Goal: Use online tool/utility

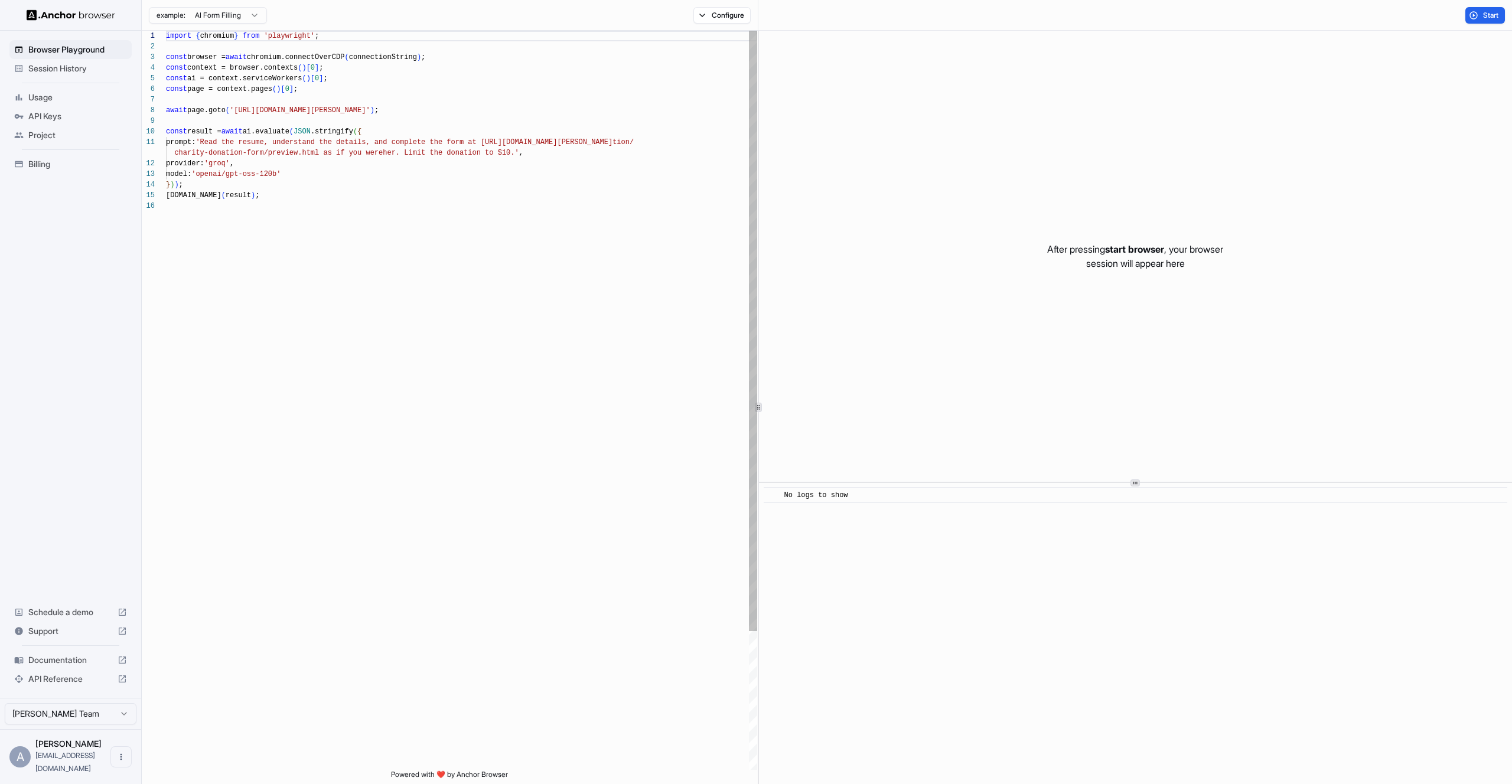
scroll to position [64, 0]
click at [519, 349] on div "import { chromium } from 'playwright' ; const browser = await chromium.connectO…" at bounding box center [461, 485] width 591 height 909
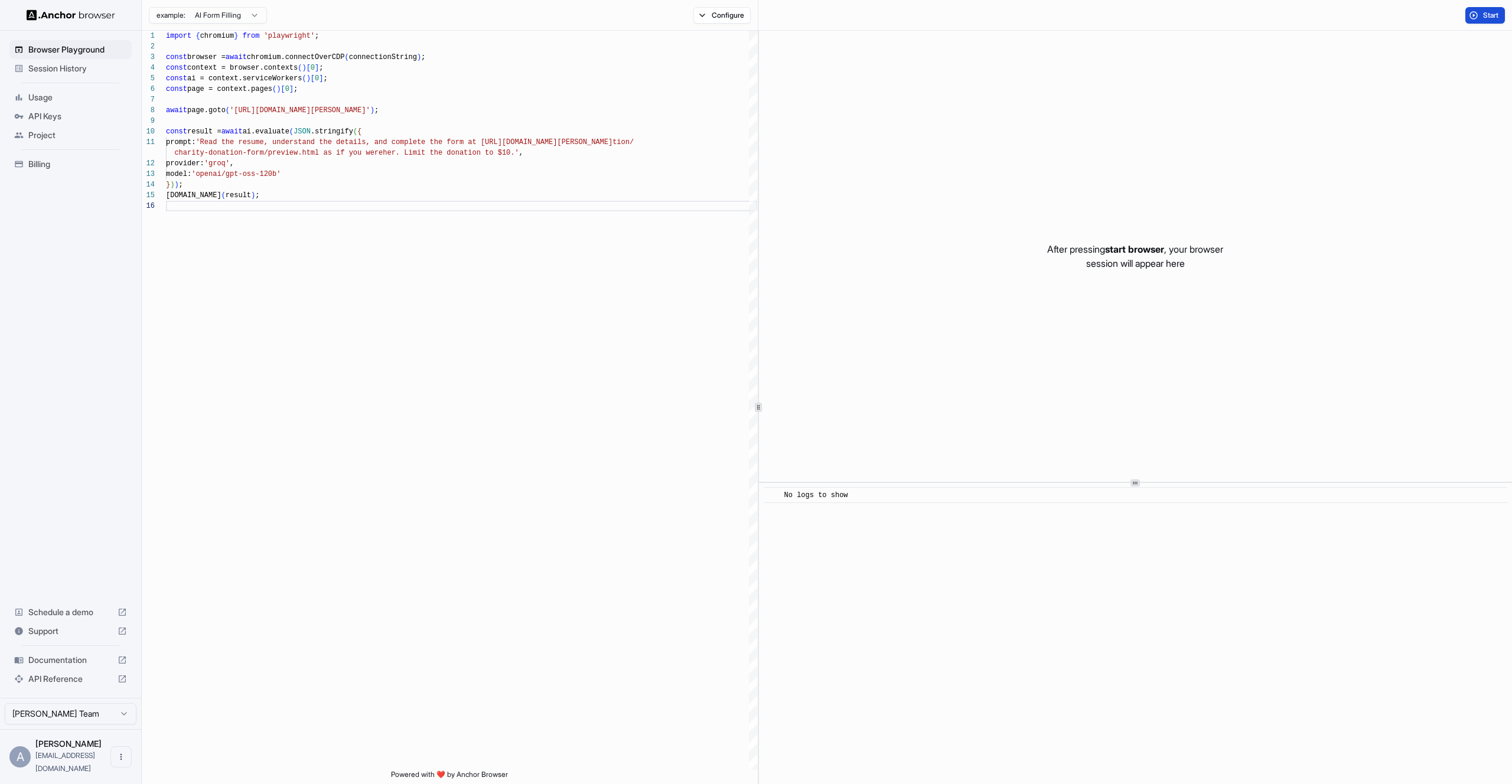
click at [1474, 14] on button "Start" at bounding box center [1485, 15] width 40 height 17
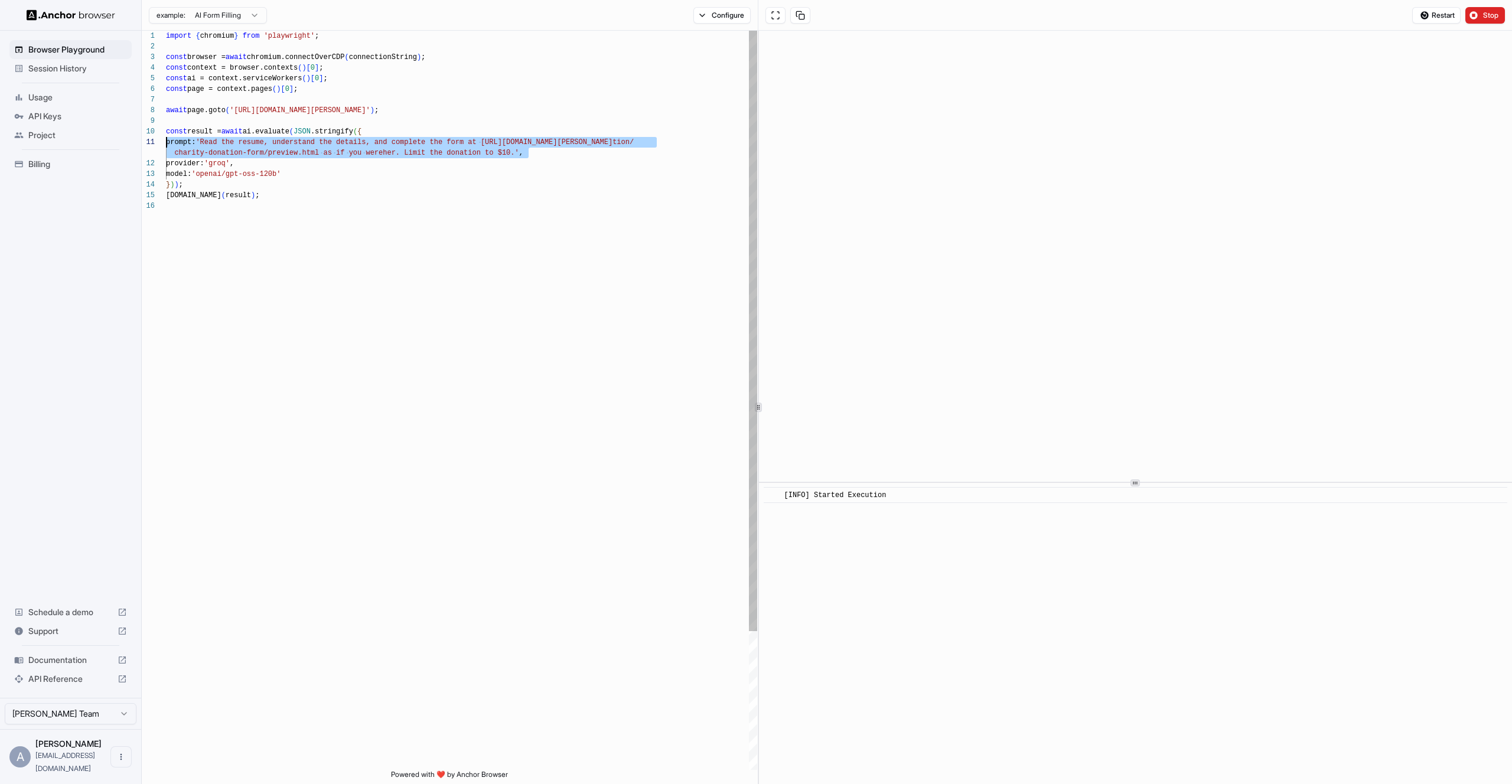
scroll to position [0, 0]
drag, startPoint x: 538, startPoint y: 151, endPoint x: 126, endPoint y: 138, distance: 412.2
click at [166, 138] on div "import { chromium } from 'playwright' ; const browser = await chromium.connectO…" at bounding box center [461, 485] width 591 height 909
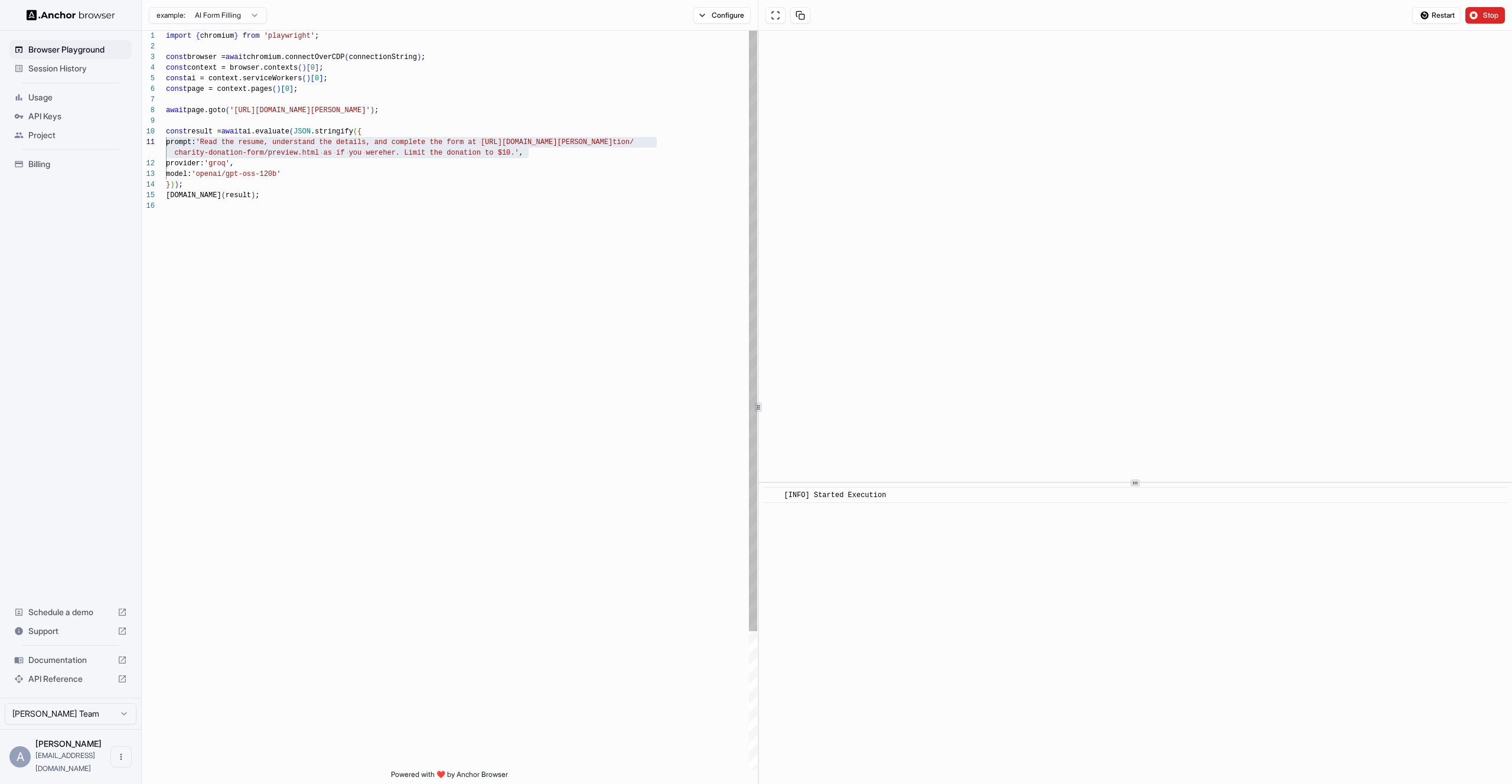
click at [263, 268] on div "import { chromium } from 'playwright' ; const browser = await chromium.connectO…" at bounding box center [461, 485] width 591 height 909
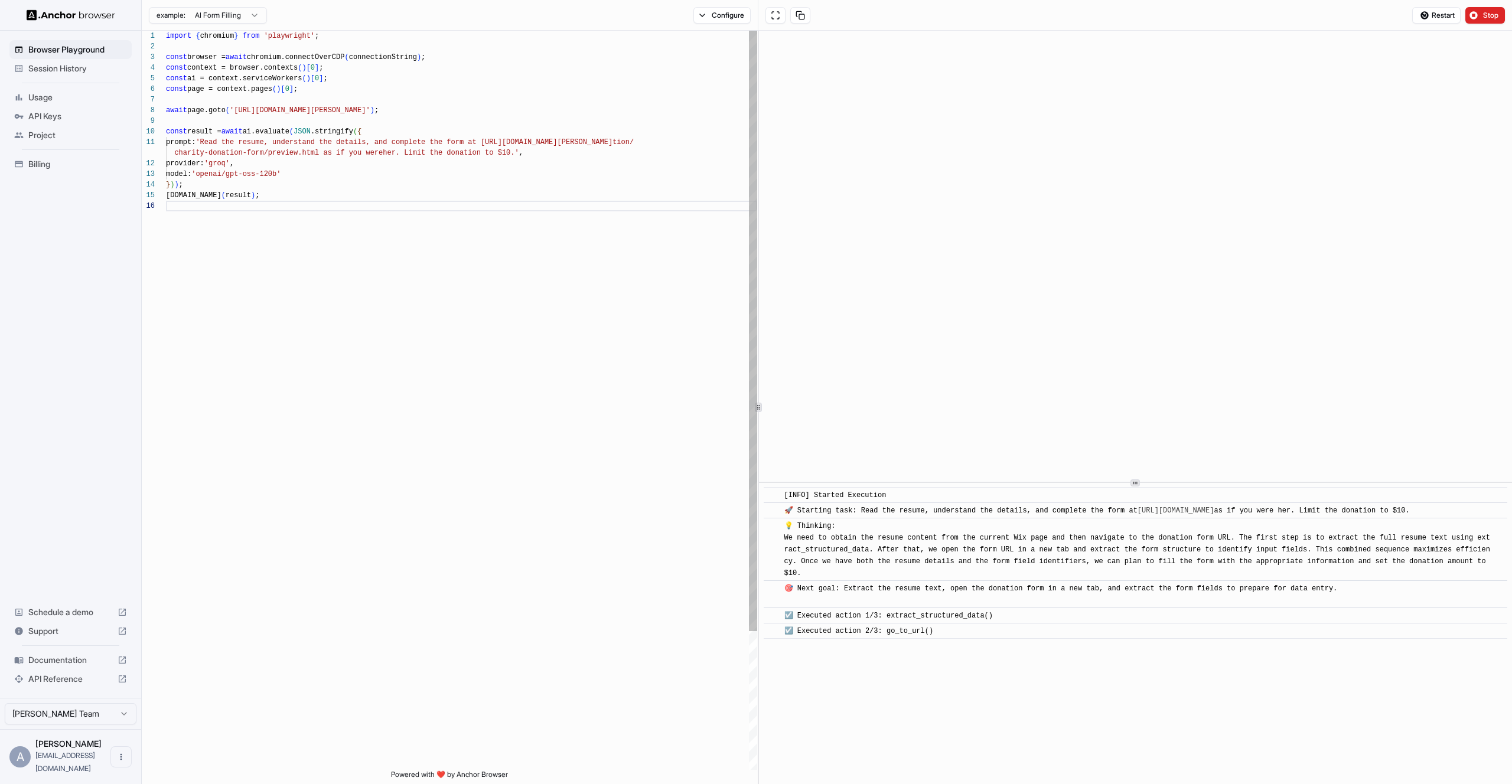
click at [401, 63] on div "import { chromium } from 'playwright' ; const browser = await chromium.connectO…" at bounding box center [461, 485] width 591 height 909
click at [465, 34] on div "import { chromium } from 'playwright' ; const browser = await chromium.connectO…" at bounding box center [461, 485] width 591 height 909
click at [452, 49] on div "import { chromium } from 'playwright' ; const browser = await chromium.connectO…" at bounding box center [461, 485] width 591 height 909
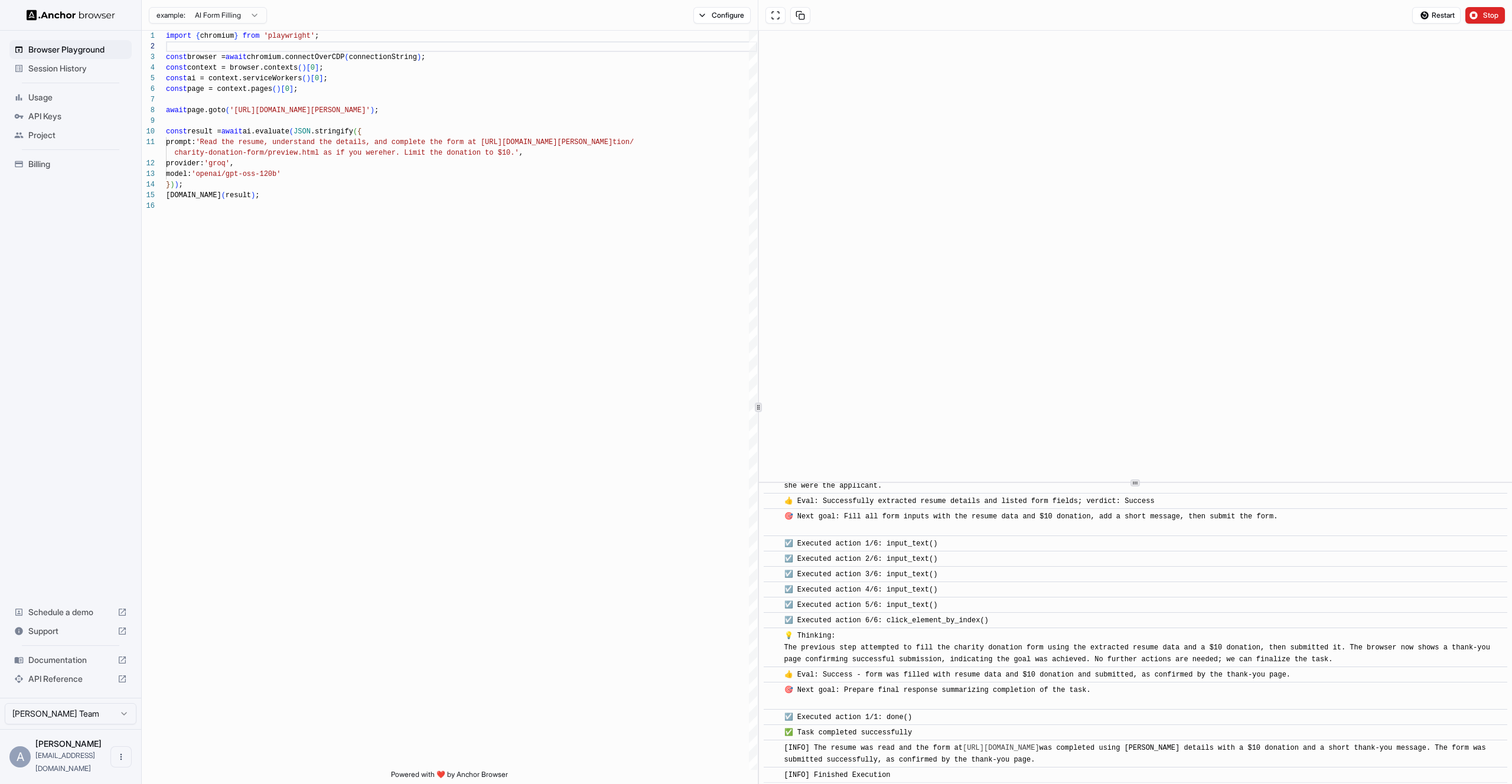
scroll to position [238, 0]
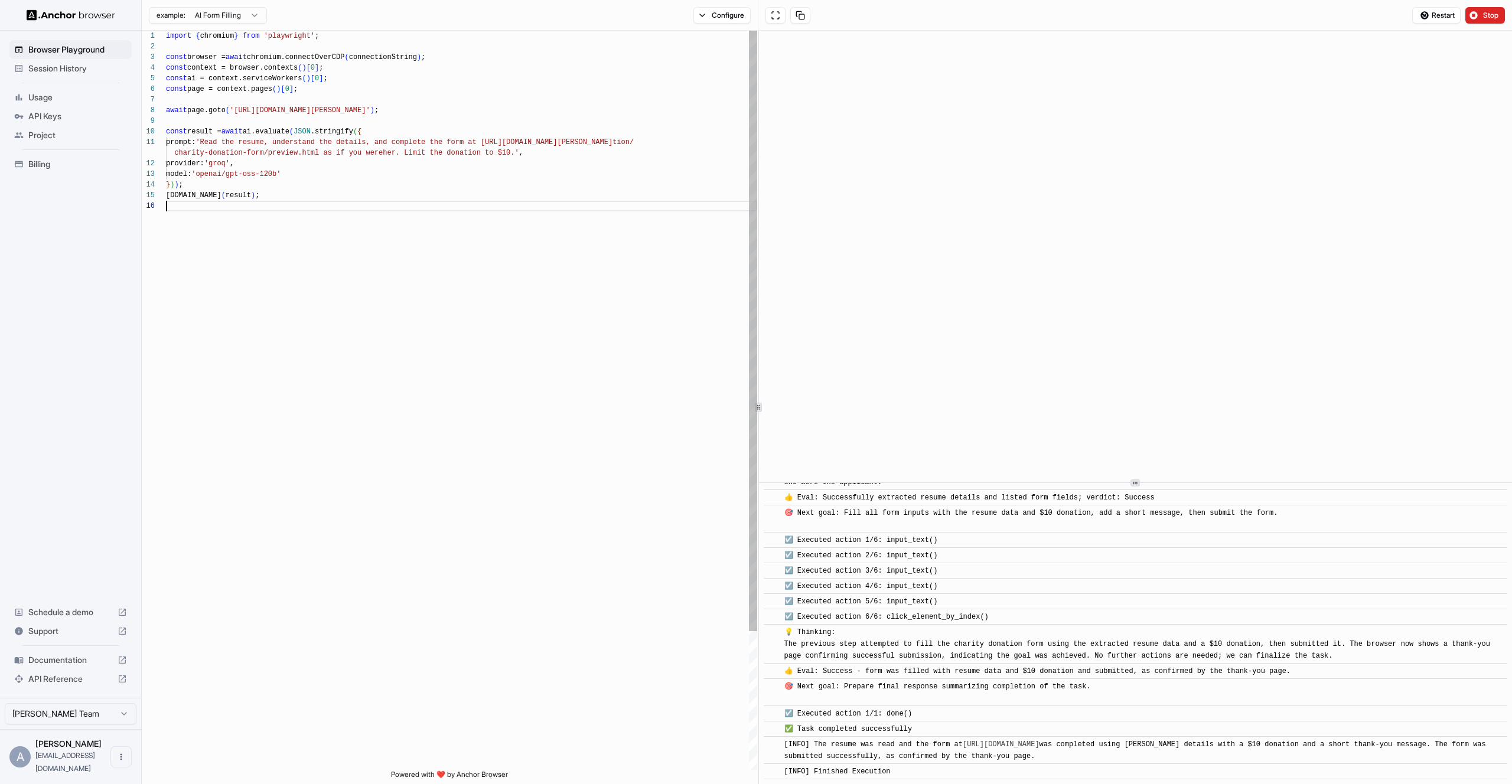
click at [508, 281] on div "import { chromium } from 'playwright' ; const browser = await chromium.connectO…" at bounding box center [461, 485] width 591 height 909
click at [259, 131] on div "import { chromium } from 'playwright' ; const browser = await chromium.connectO…" at bounding box center [461, 485] width 591 height 909
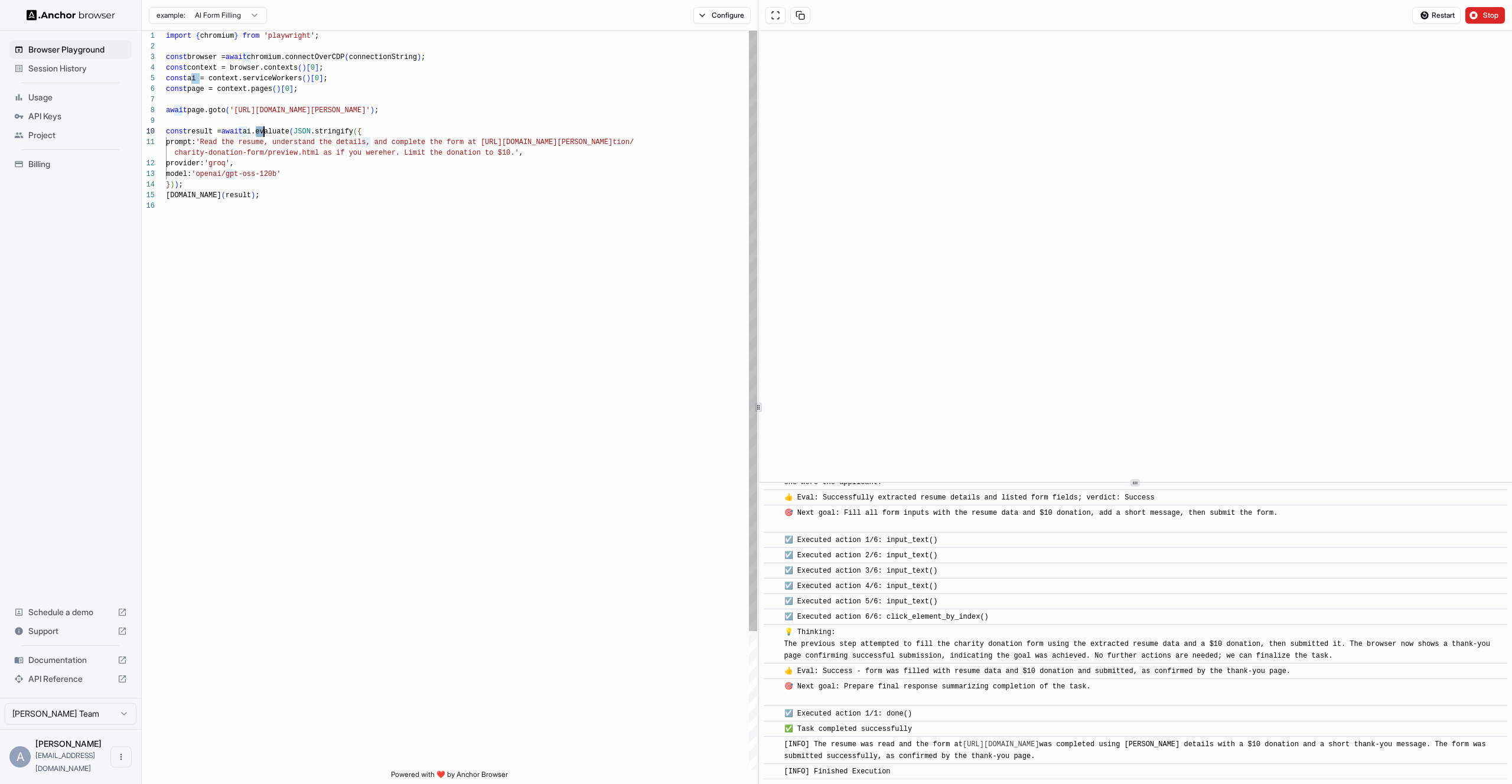
click at [299, 303] on div "import { chromium } from 'playwright' ; const browser = await chromium.connectO…" at bounding box center [461, 485] width 591 height 909
click at [364, 120] on div "import { chromium } from 'playwright' ; const browser = await chromium.connectO…" at bounding box center [461, 485] width 591 height 909
click at [306, 246] on div "import { chromium } from 'playwright' ; const browser = await chromium.connectO…" at bounding box center [461, 485] width 591 height 909
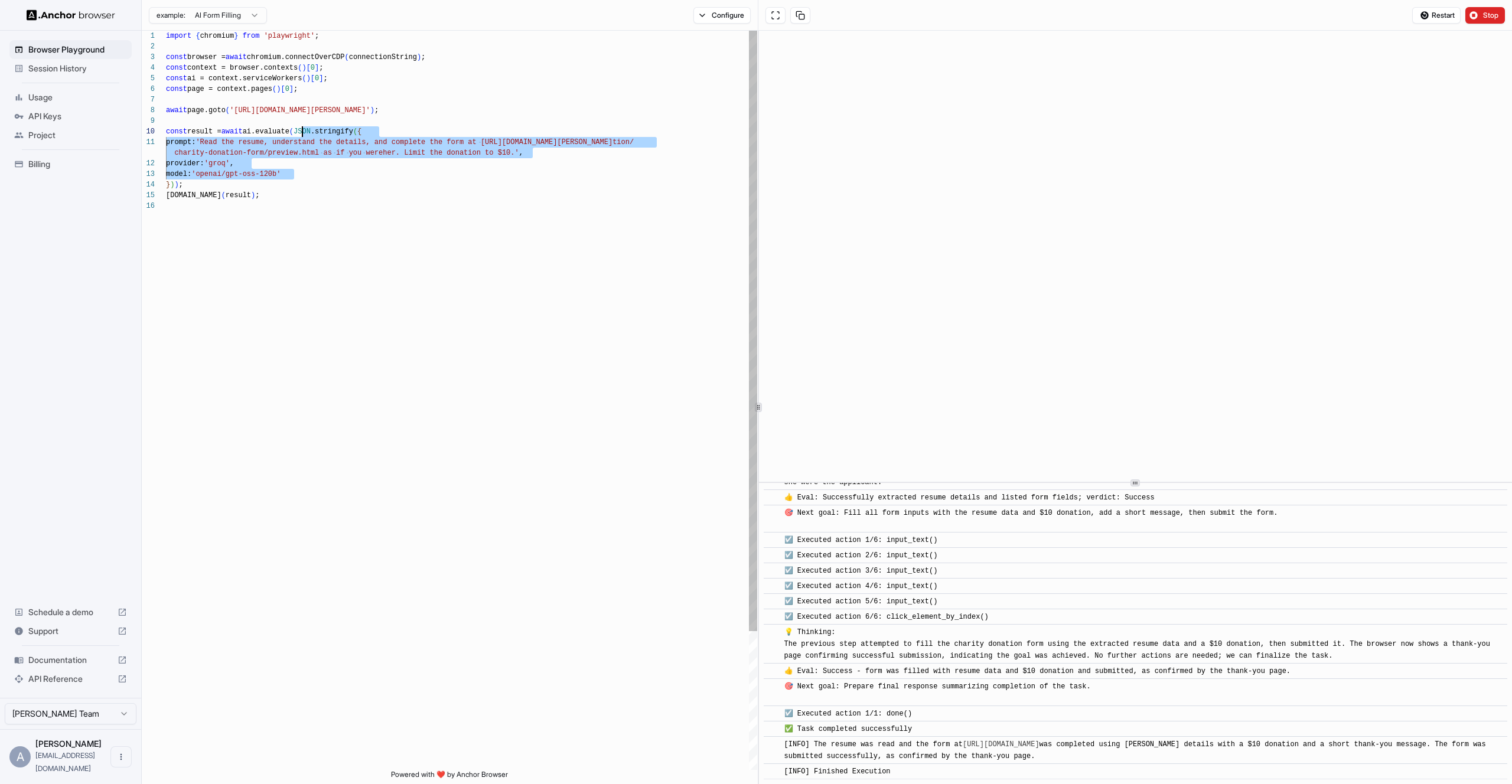
drag, startPoint x: 350, startPoint y: 171, endPoint x: 290, endPoint y: 132, distance: 71.6
click at [290, 132] on div "import { chromium } from 'playwright' ; const browser = await chromium.connectO…" at bounding box center [461, 485] width 591 height 909
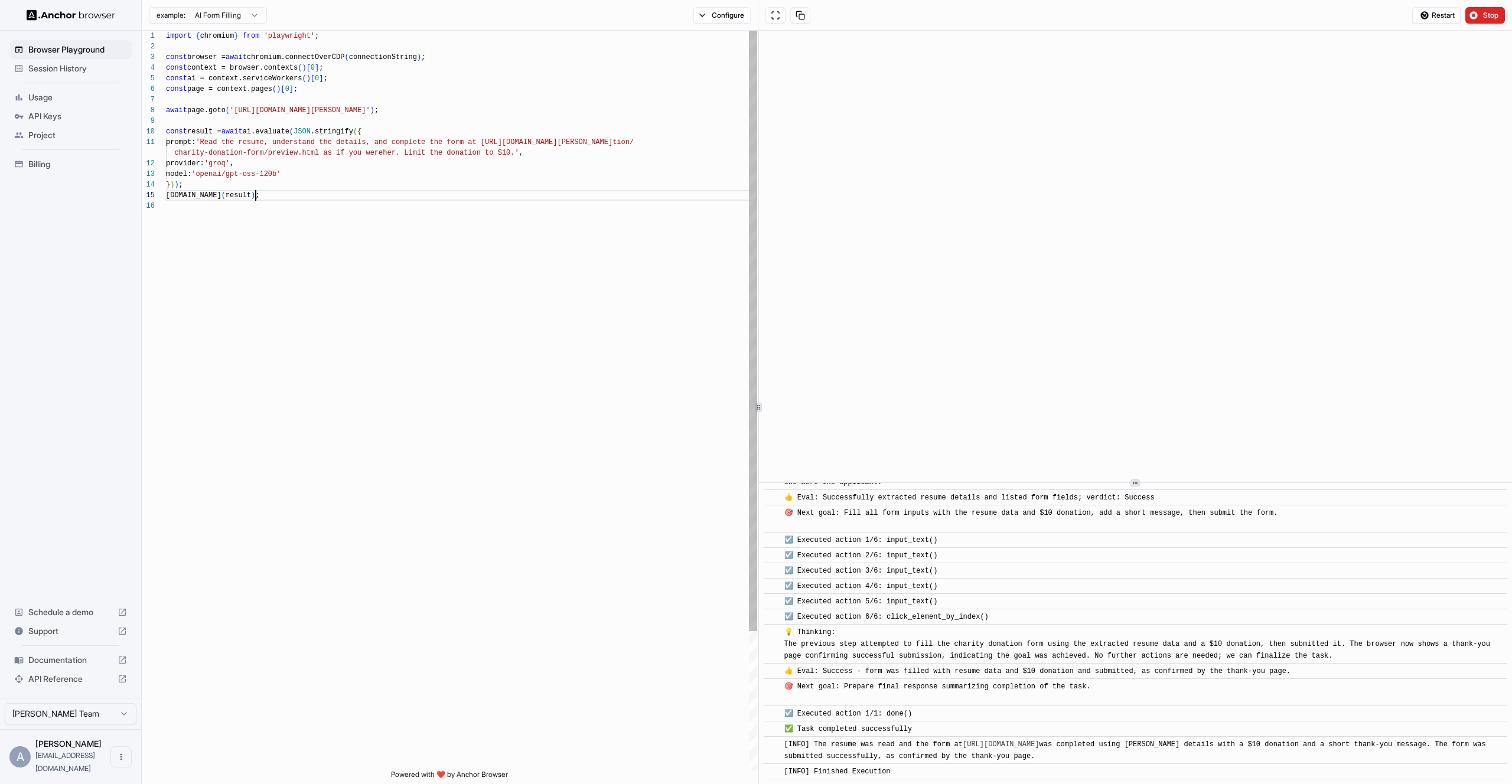
click at [309, 195] on div "import { chromium } from 'playwright' ; const browser = await chromium.connectO…" at bounding box center [461, 485] width 591 height 909
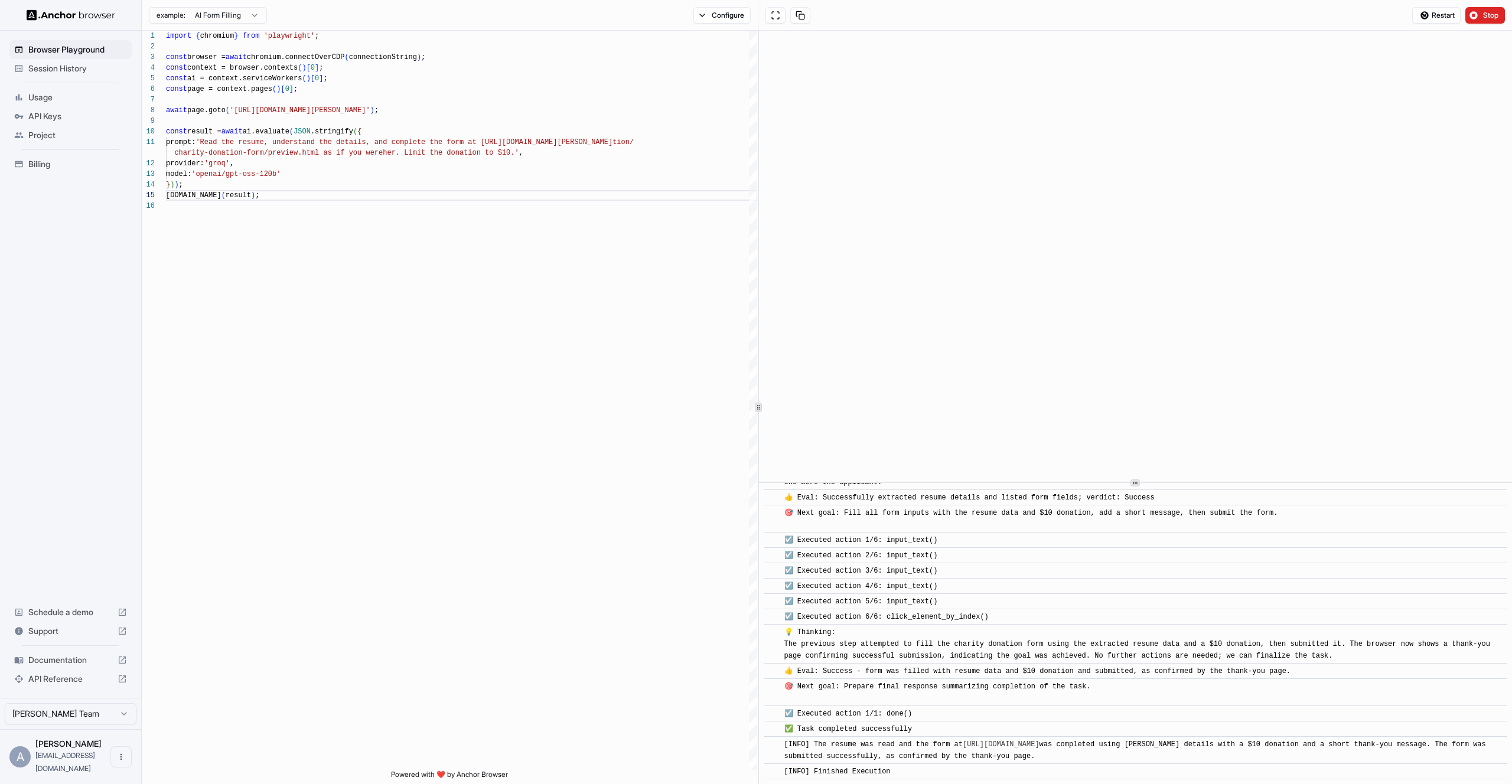
click at [50, 99] on span "Usage" at bounding box center [78, 97] width 99 height 12
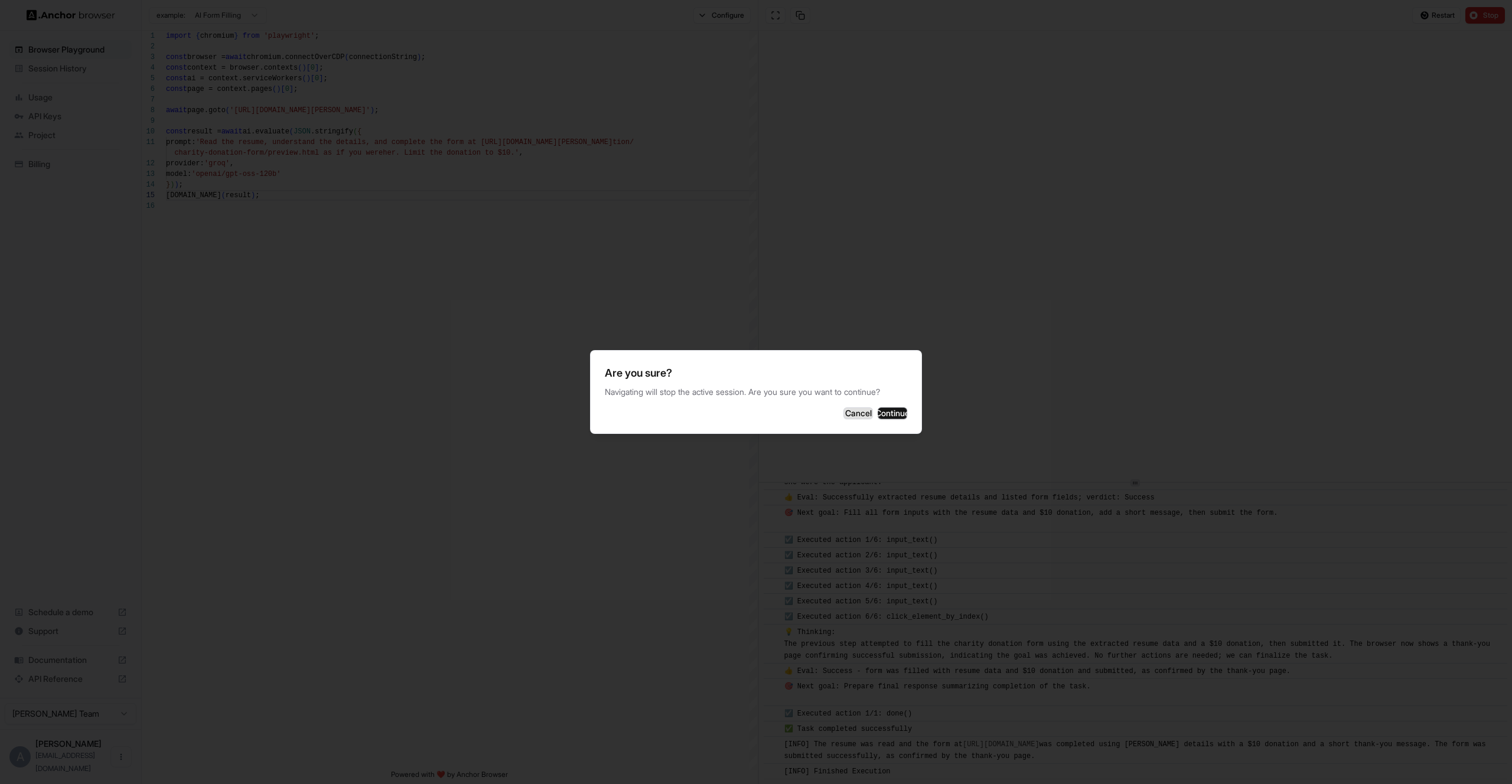
click at [843, 410] on button "Cancel" at bounding box center [858, 413] width 30 height 12
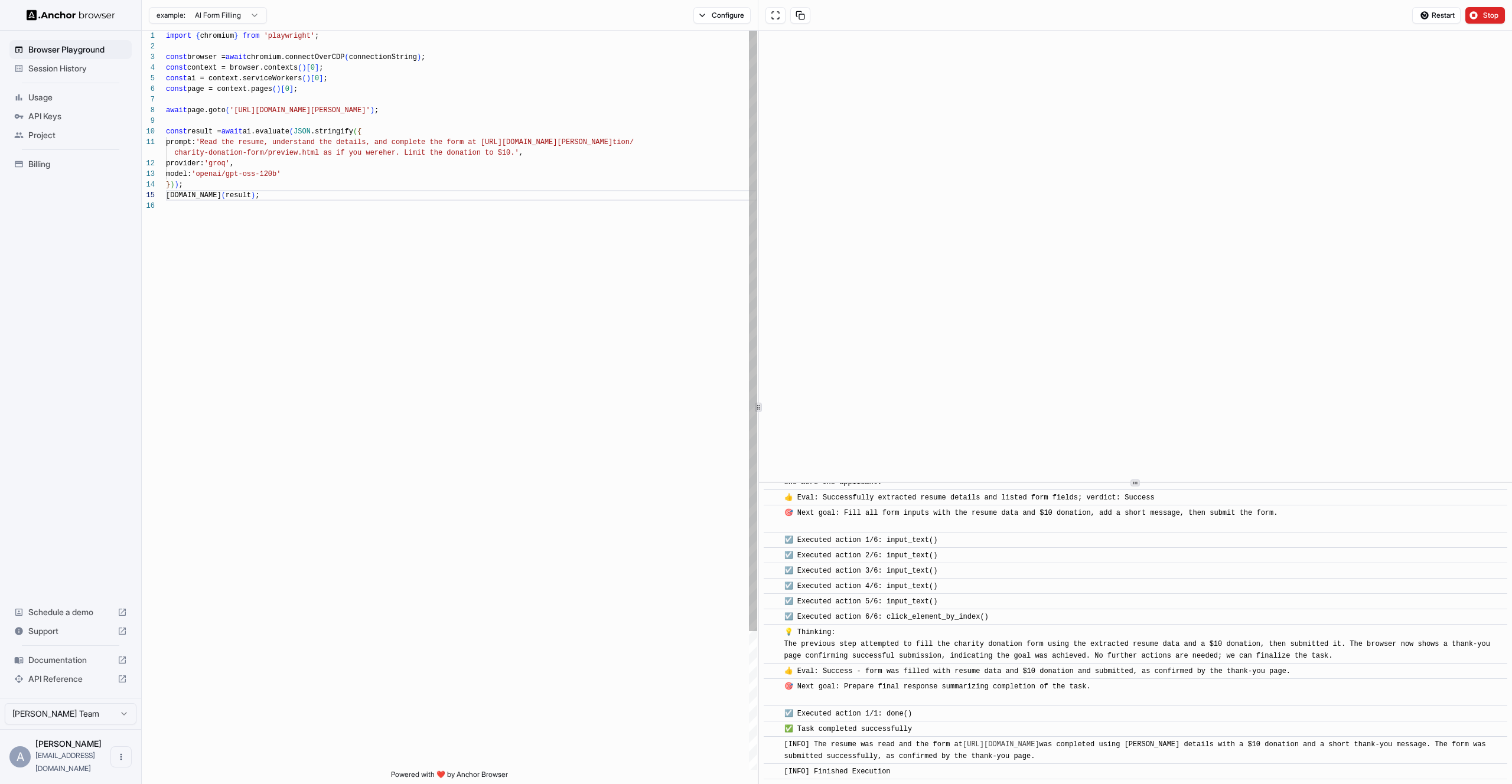
click at [693, 450] on div "import { chromium } from 'playwright' ; const browser = await chromium.connectO…" at bounding box center [461, 485] width 591 height 909
drag, startPoint x: 290, startPoint y: 110, endPoint x: 405, endPoint y: 110, distance: 115.0
click at [405, 110] on div "import { chromium } from 'playwright' ; const browser = await chromium.connectO…" at bounding box center [461, 485] width 591 height 909
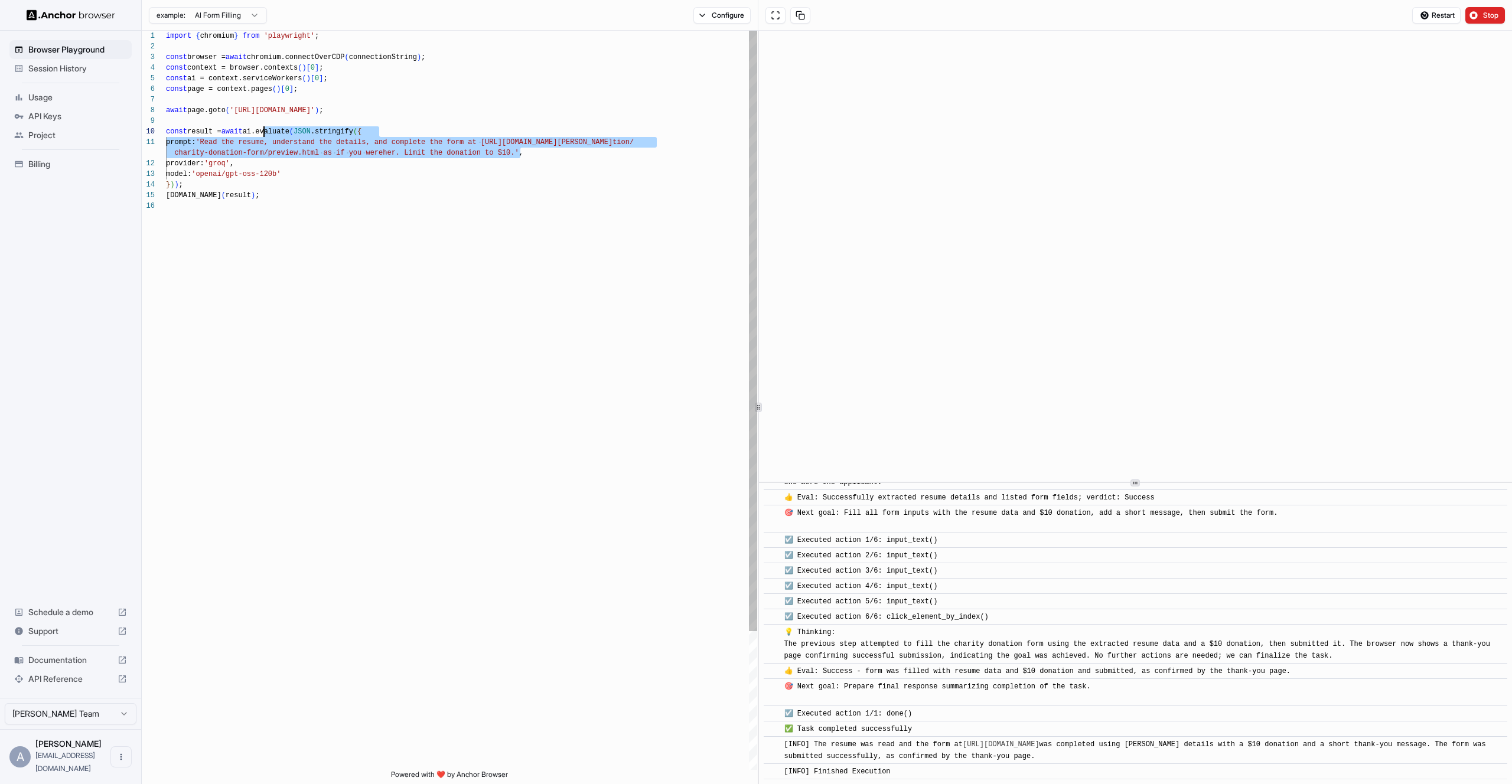
scroll to position [0, 0]
drag, startPoint x: 519, startPoint y: 154, endPoint x: 212, endPoint y: 145, distance: 307.1
click at [212, 145] on div "import { chromium } from 'playwright' ; const browser = await chromium.connectO…" at bounding box center [461, 485] width 591 height 909
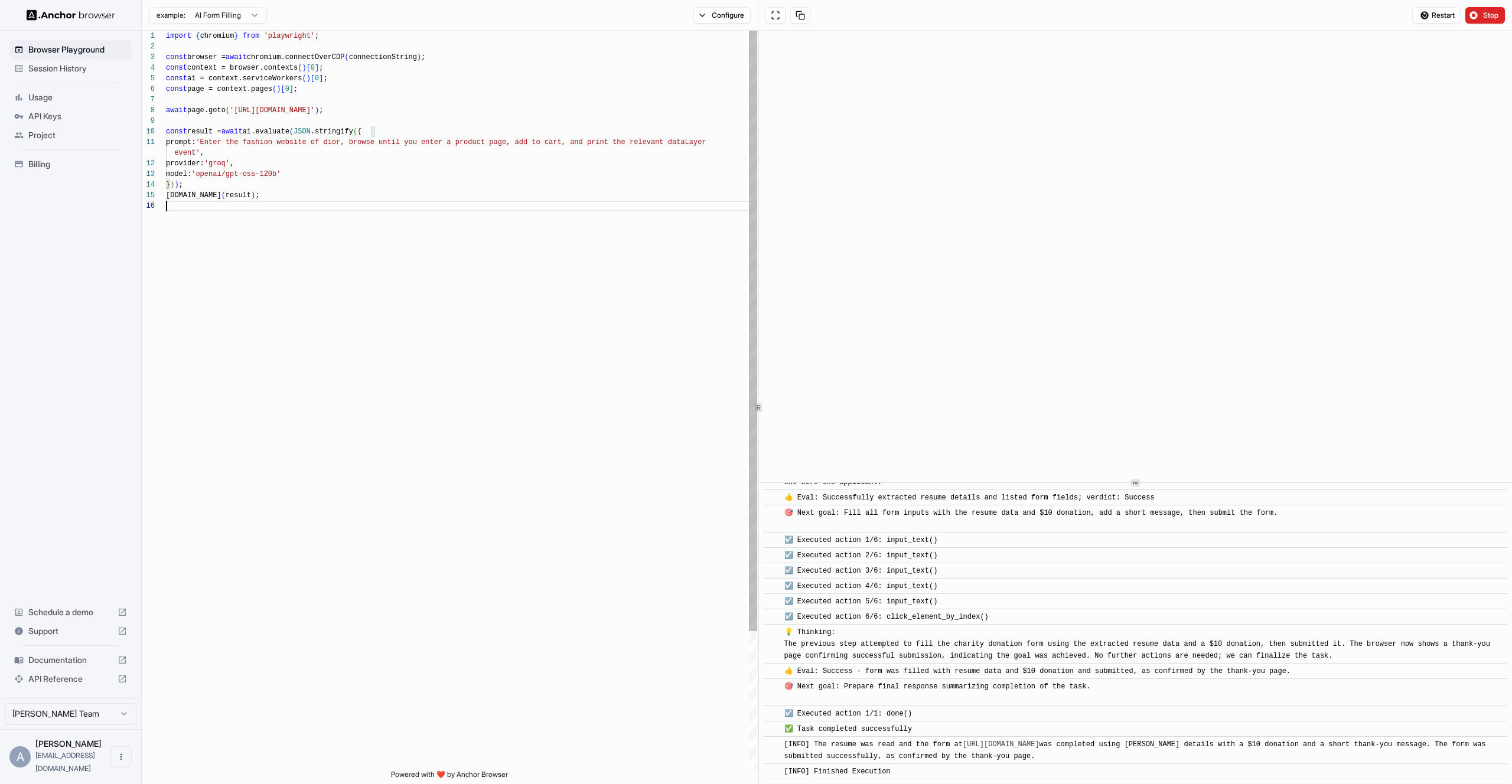
scroll to position [64, 0]
click at [242, 281] on div "import { chromium } from 'playwright' ; const browser = await chromium.connectO…" at bounding box center [461, 485] width 591 height 909
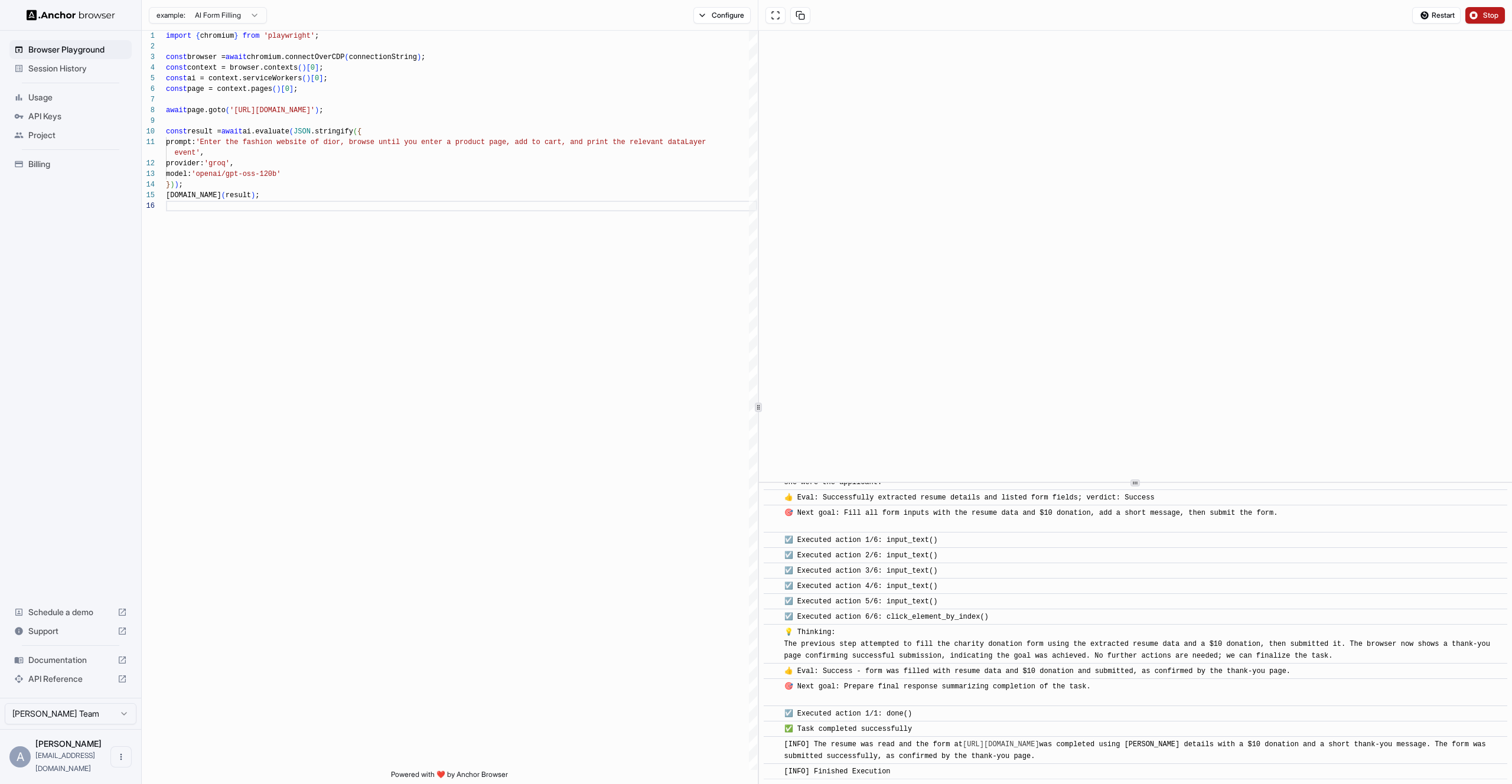
type textarea "**********"
click at [1481, 13] on button "Stop" at bounding box center [1485, 15] width 40 height 17
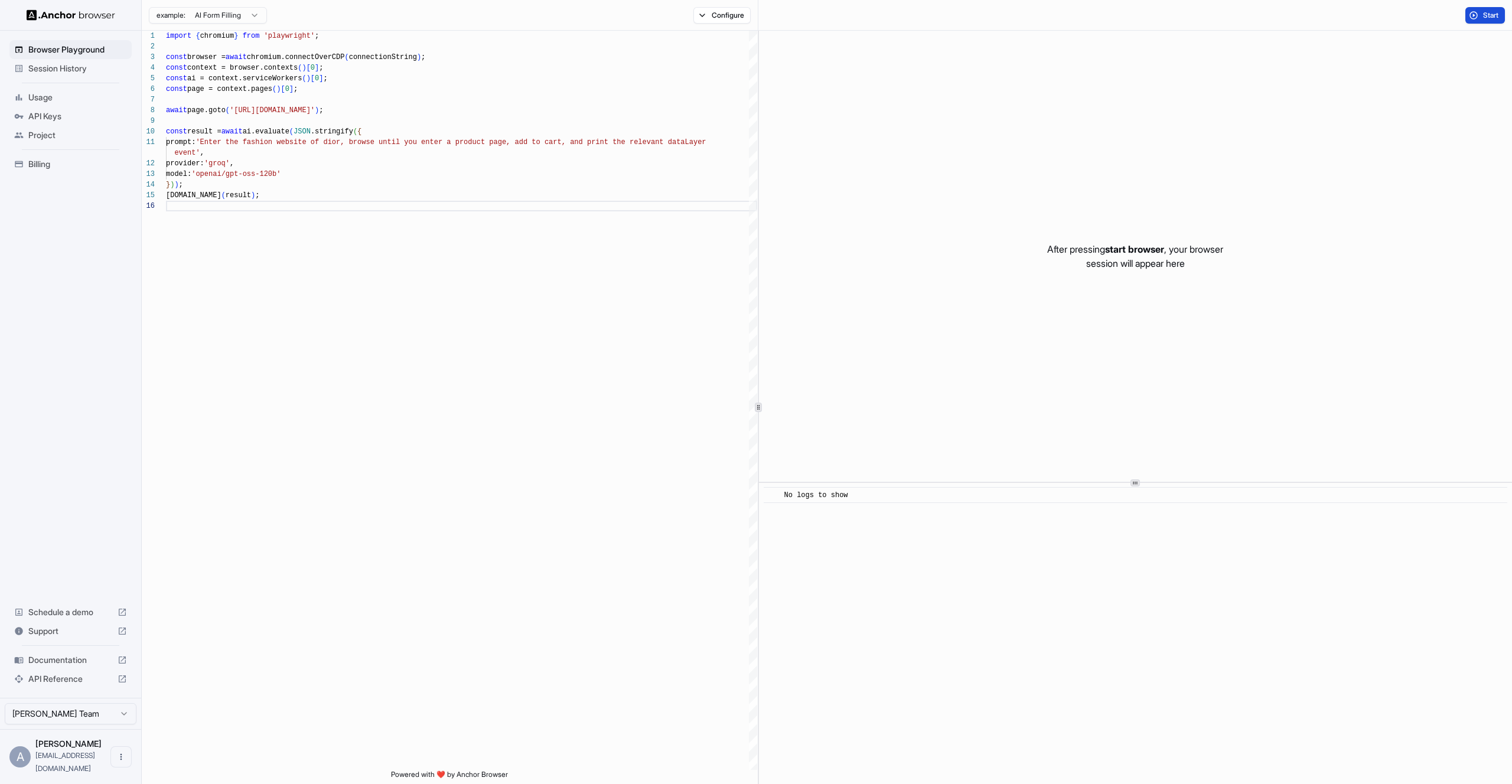
click at [1472, 19] on button "Start" at bounding box center [1485, 15] width 40 height 17
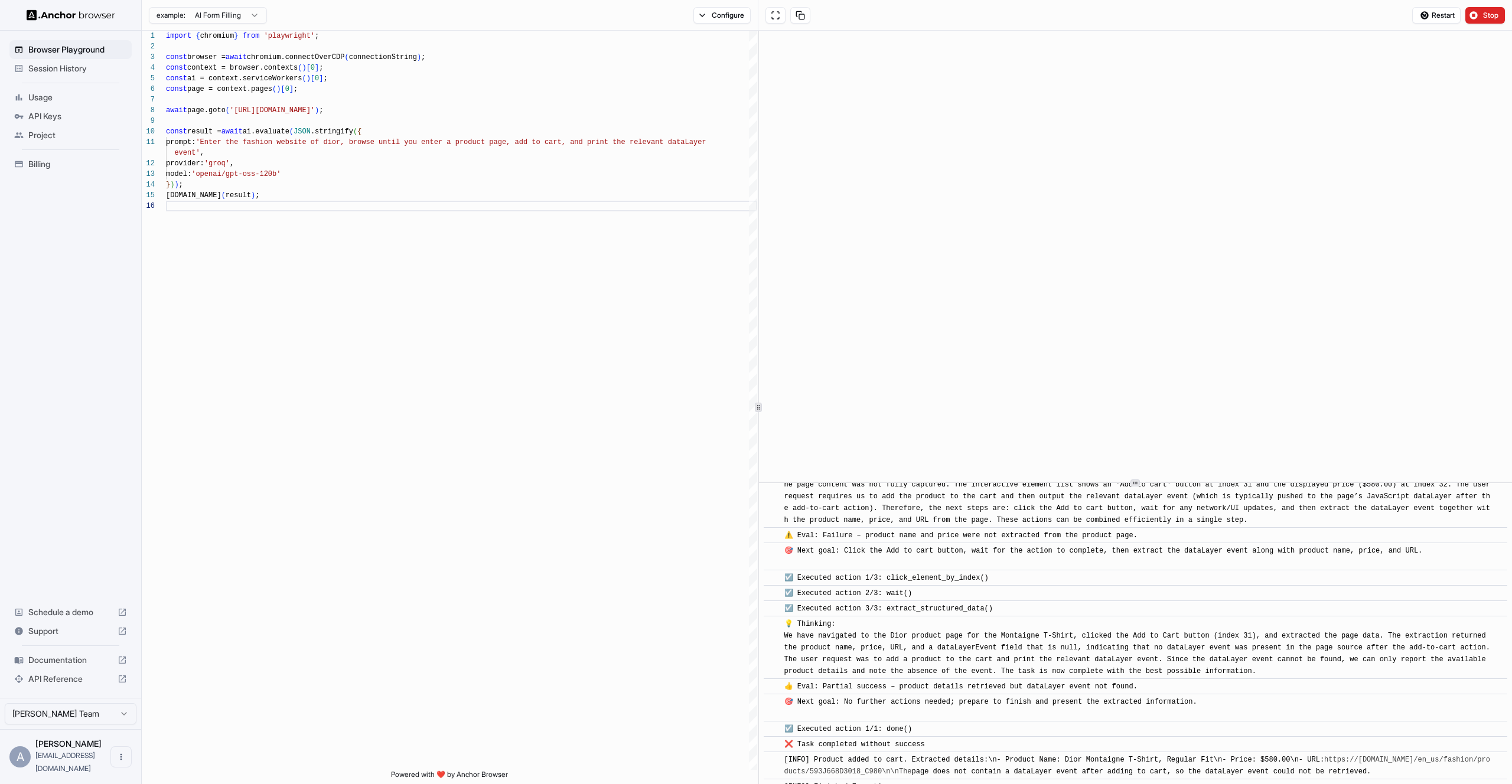
scroll to position [1030, 0]
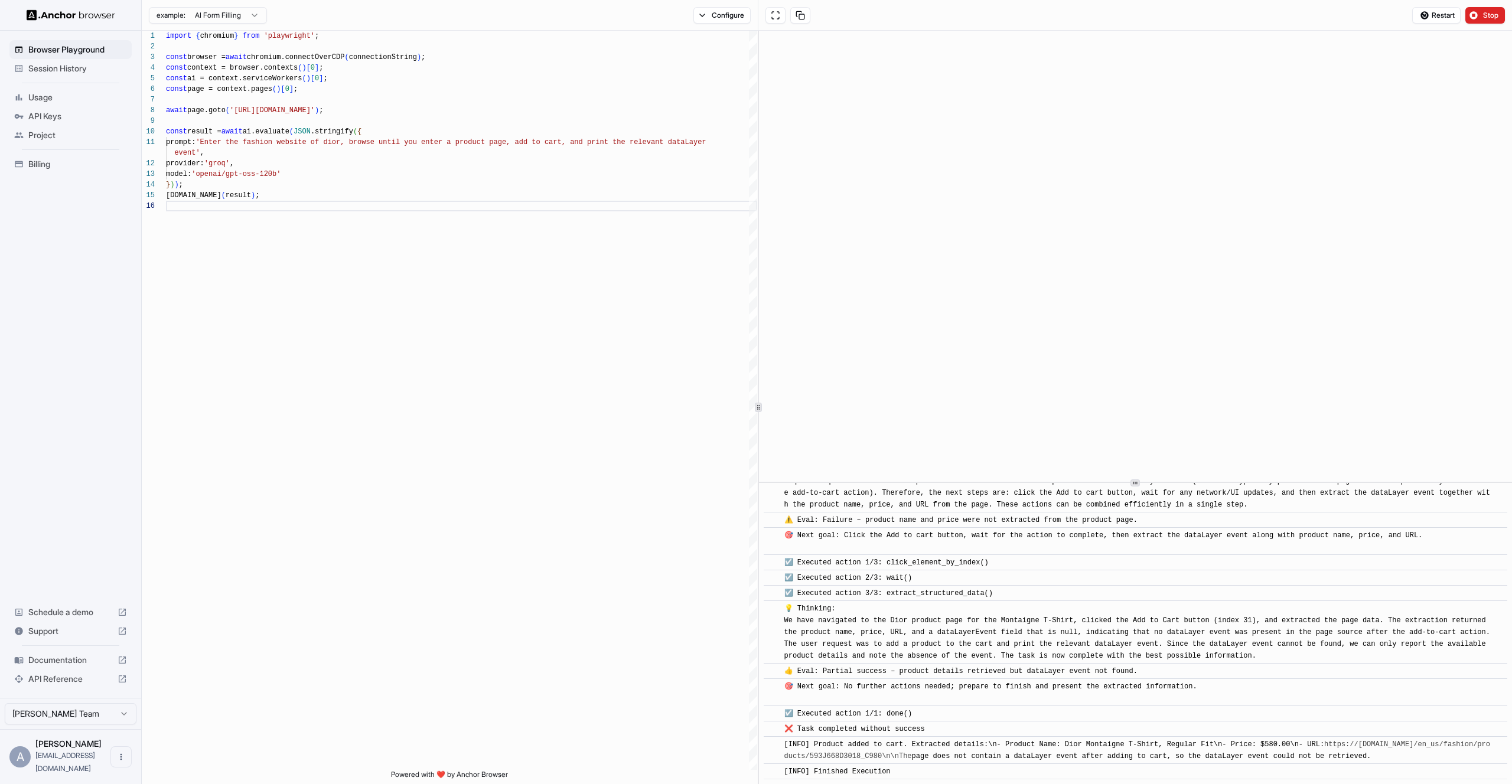
click at [922, 739] on div "[INFO] Product added to cart. Extracted details:\n- Product Name: [PERSON_NAME]…" at bounding box center [1139, 751] width 710 height 24
click at [57, 22] on div at bounding box center [70, 15] width 141 height 30
click at [51, 10] on img at bounding box center [70, 15] width 89 height 11
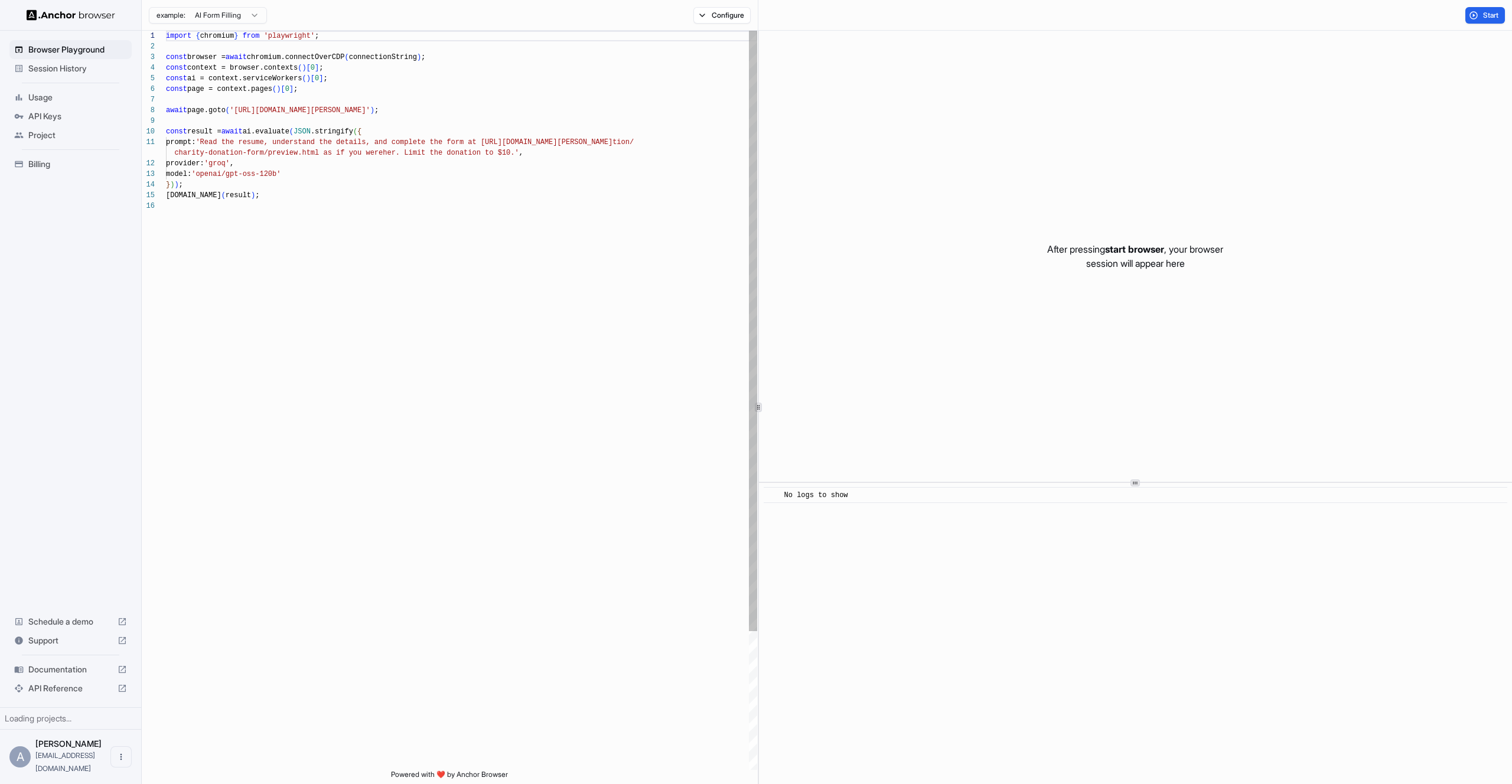
scroll to position [106, 0]
